Goal: Navigation & Orientation: Find specific page/section

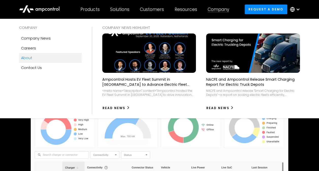
click at [27, 57] on div "About" at bounding box center [26, 58] width 11 height 6
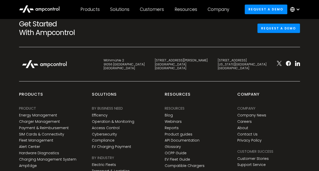
scroll to position [1828, 0]
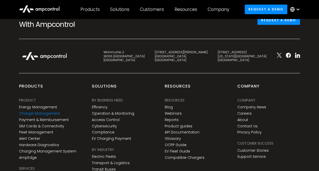
click at [40, 112] on link "Charger Management" at bounding box center [39, 113] width 41 height 4
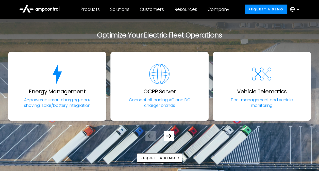
scroll to position [1701, 0]
